Goal: Task Accomplishment & Management: Use online tool/utility

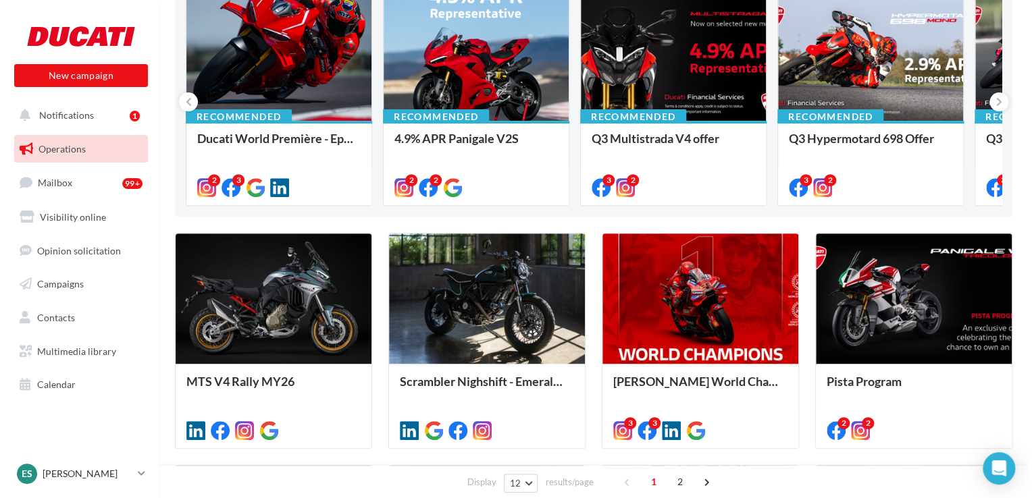
scroll to position [197, 0]
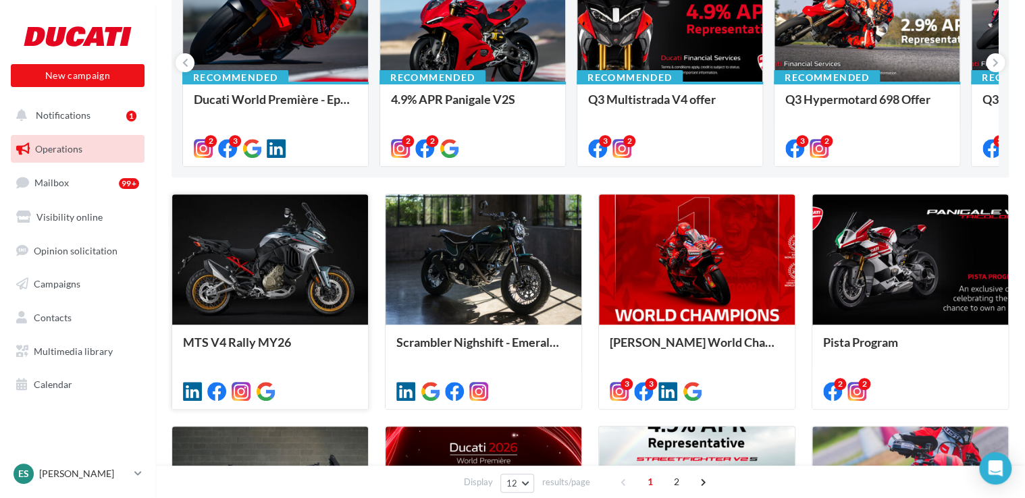
click at [284, 301] on div at bounding box center [270, 260] width 196 height 132
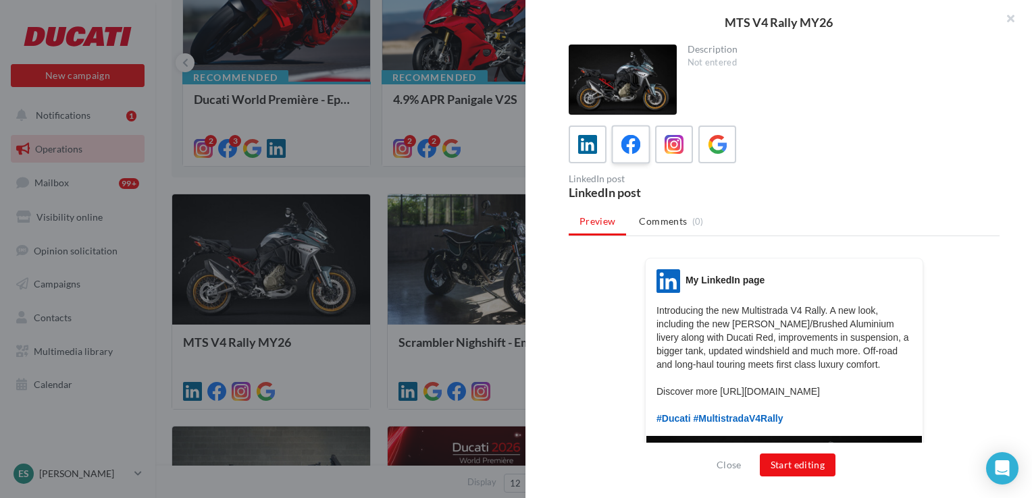
click at [632, 158] on label at bounding box center [630, 144] width 38 height 38
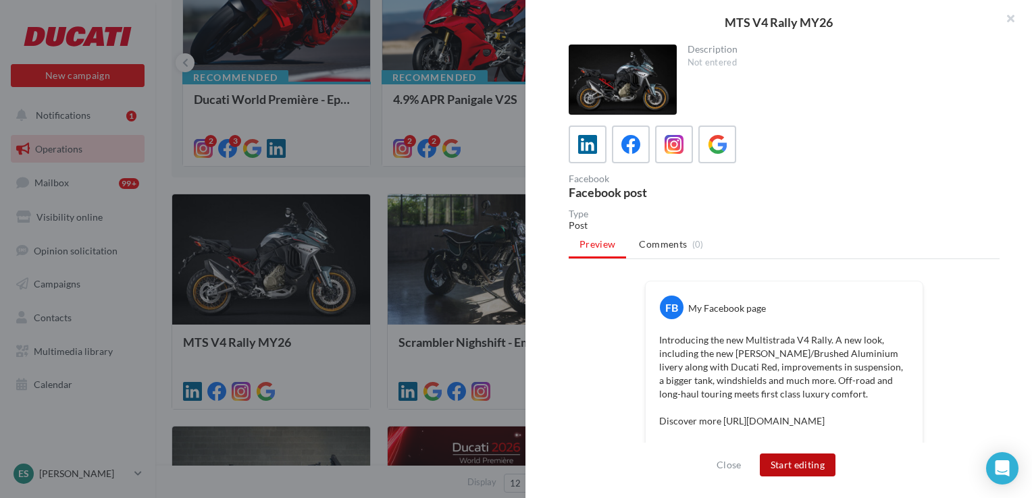
click at [821, 458] on button "Start editing" at bounding box center [798, 465] width 76 height 23
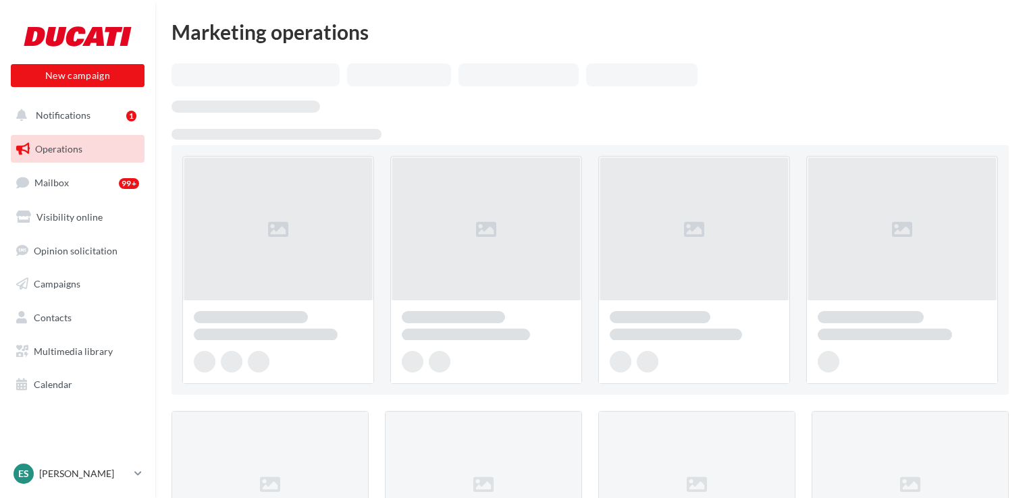
scroll to position [197, 0]
